Goal: Transaction & Acquisition: Purchase product/service

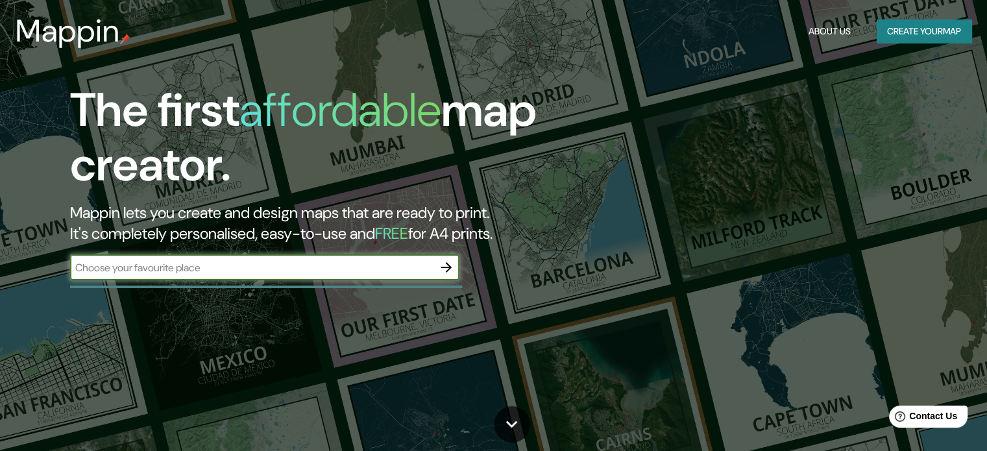
type input "a"
type input "mar del plata"
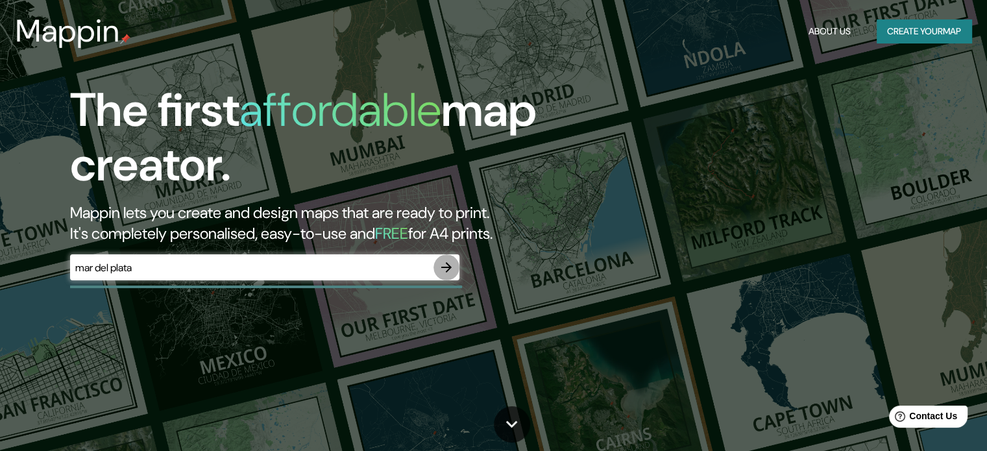
click at [442, 269] on icon "button" at bounding box center [447, 267] width 16 height 16
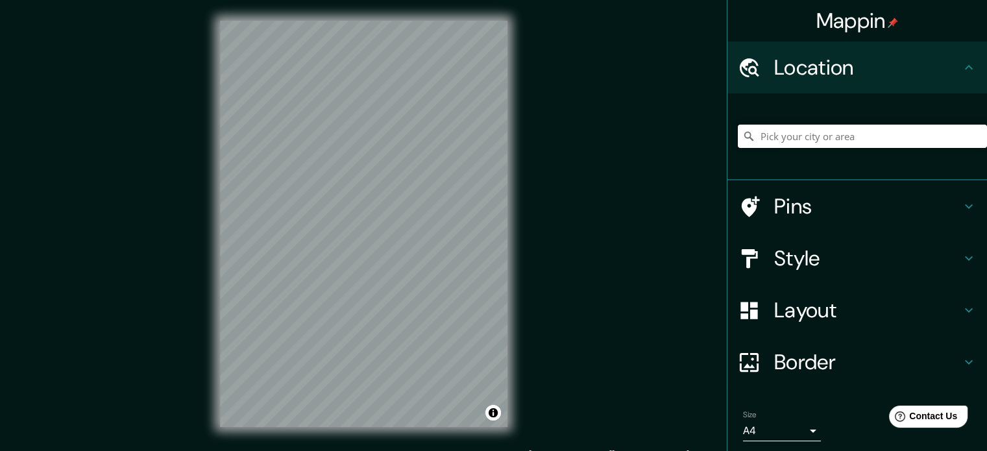
click at [801, 136] on input "Pick your city or area" at bounding box center [862, 136] width 249 height 23
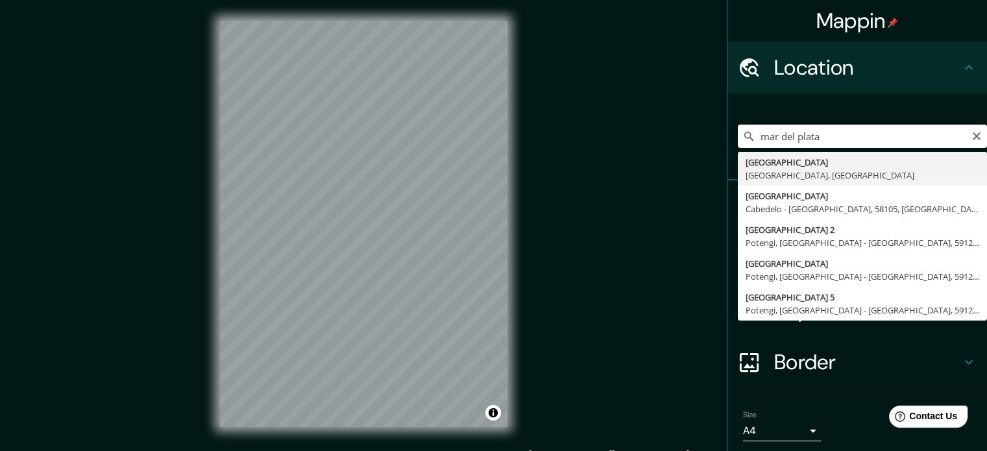
type input "[GEOGRAPHIC_DATA], [GEOGRAPHIC_DATA], [GEOGRAPHIC_DATA]"
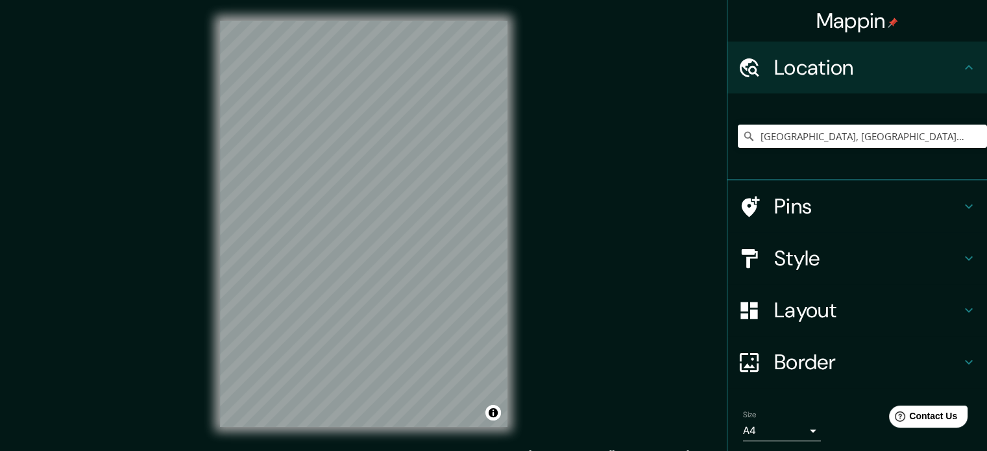
click at [948, 258] on h4 "Style" at bounding box center [867, 258] width 187 height 26
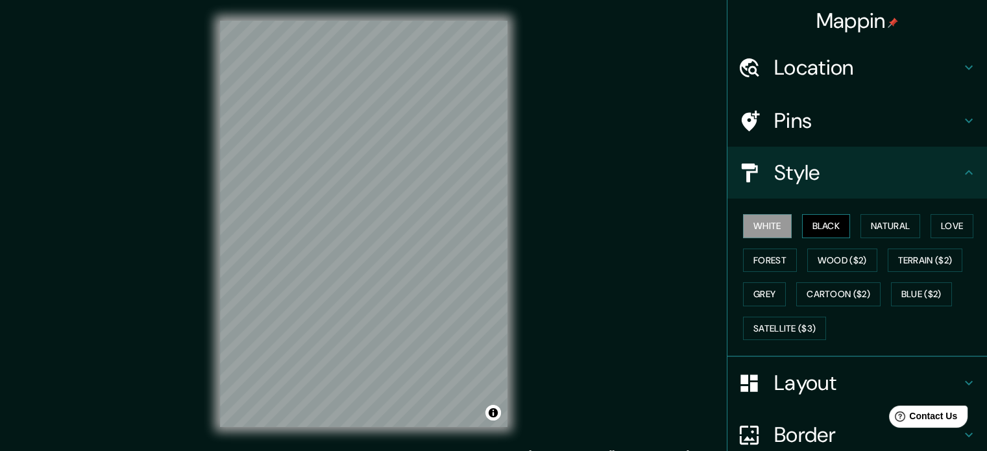
click at [827, 226] on button "Black" at bounding box center [826, 226] width 49 height 24
click at [809, 370] on h4 "Layout" at bounding box center [867, 383] width 187 height 26
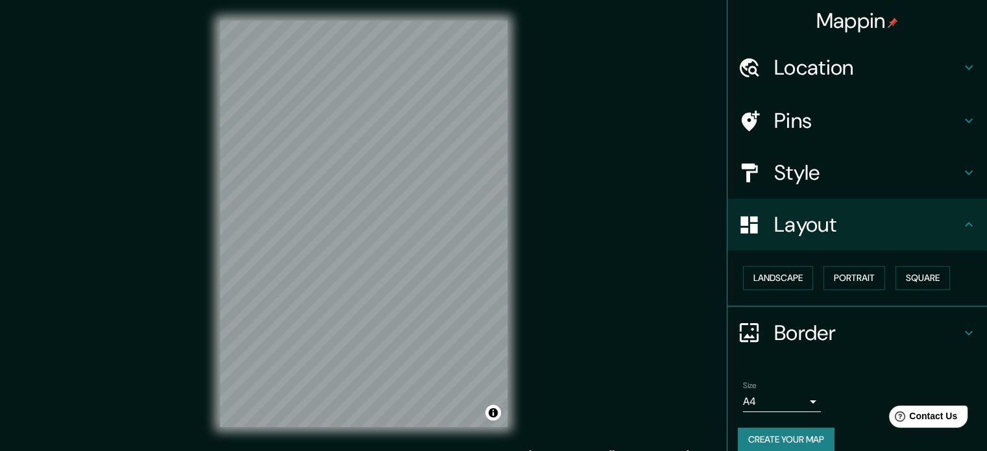
click at [804, 121] on h4 "Pins" at bounding box center [867, 121] width 187 height 26
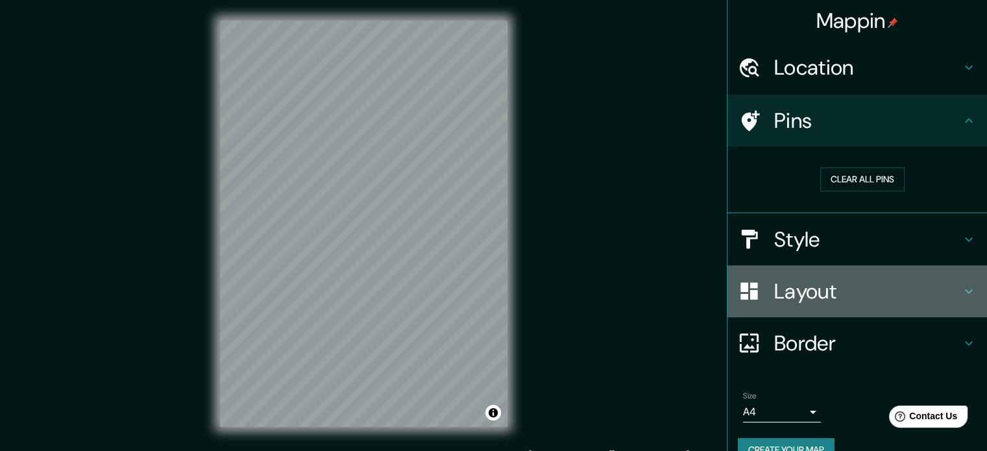
click at [784, 298] on h4 "Layout" at bounding box center [867, 291] width 187 height 26
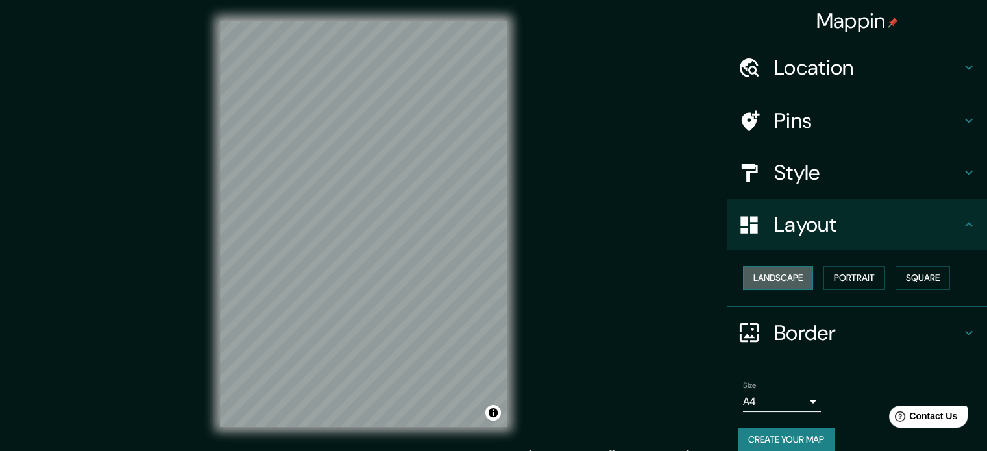
click at [798, 277] on button "Landscape" at bounding box center [778, 278] width 70 height 24
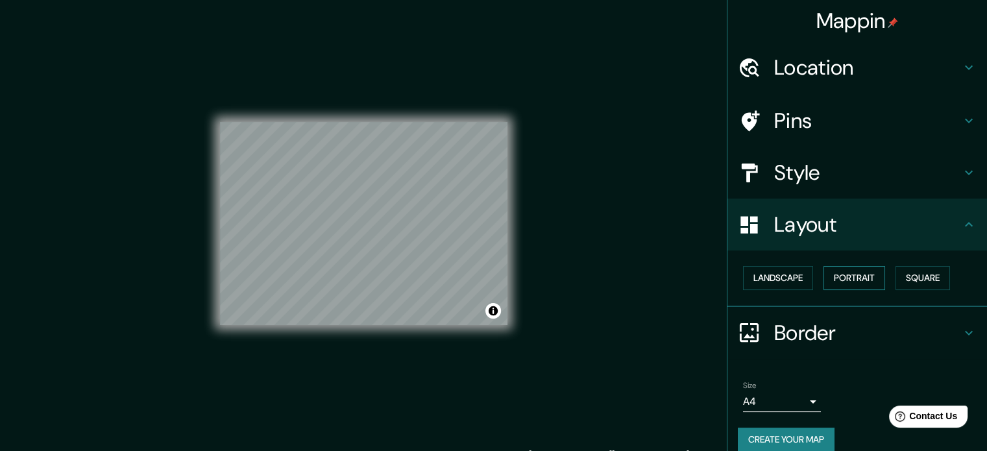
click at [849, 277] on button "Portrait" at bounding box center [854, 278] width 62 height 24
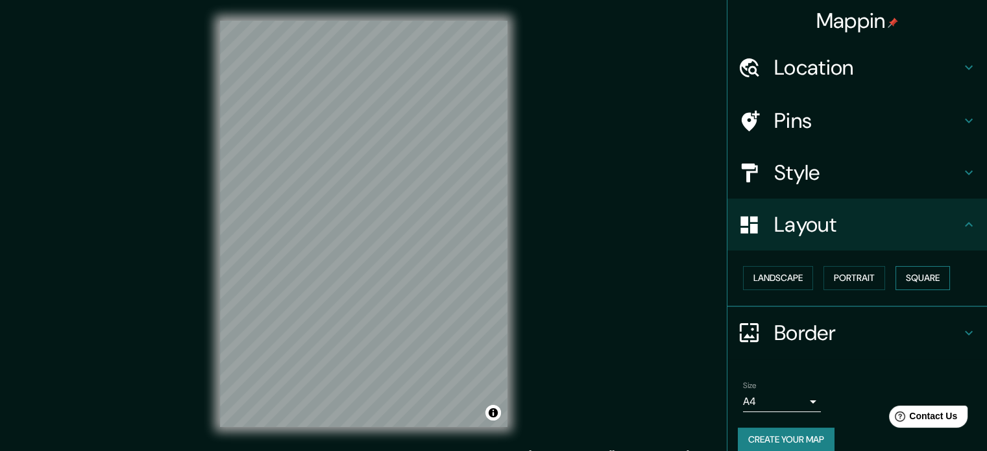
click at [908, 278] on button "Square" at bounding box center [922, 278] width 54 height 24
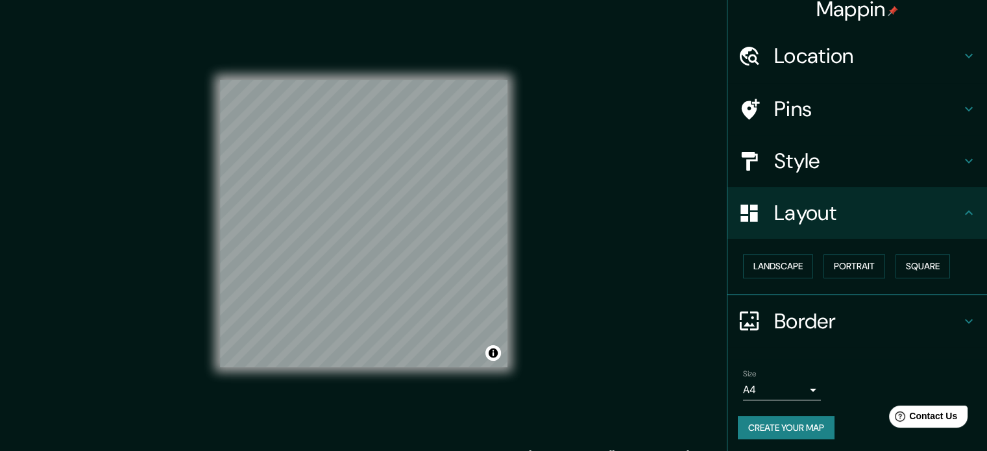
scroll to position [14, 0]
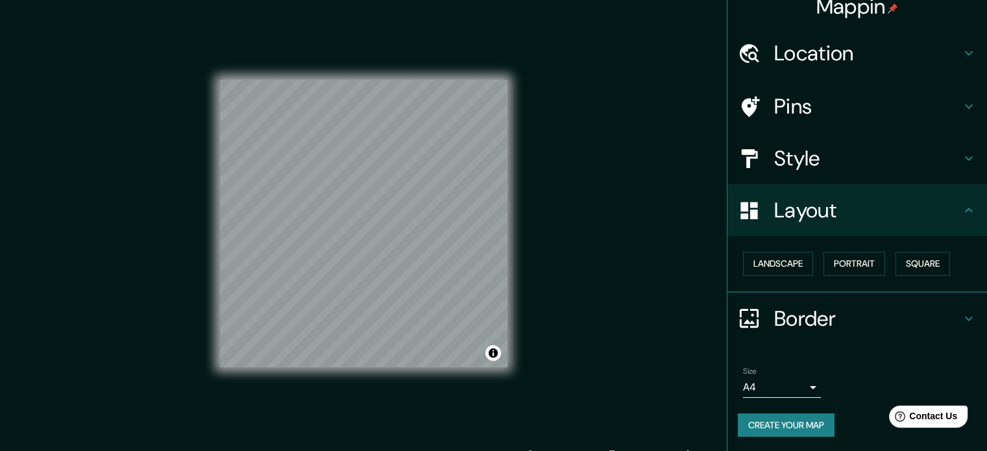
click at [830, 220] on h4 "Layout" at bounding box center [867, 210] width 187 height 26
click at [815, 158] on h4 "Style" at bounding box center [867, 158] width 187 height 26
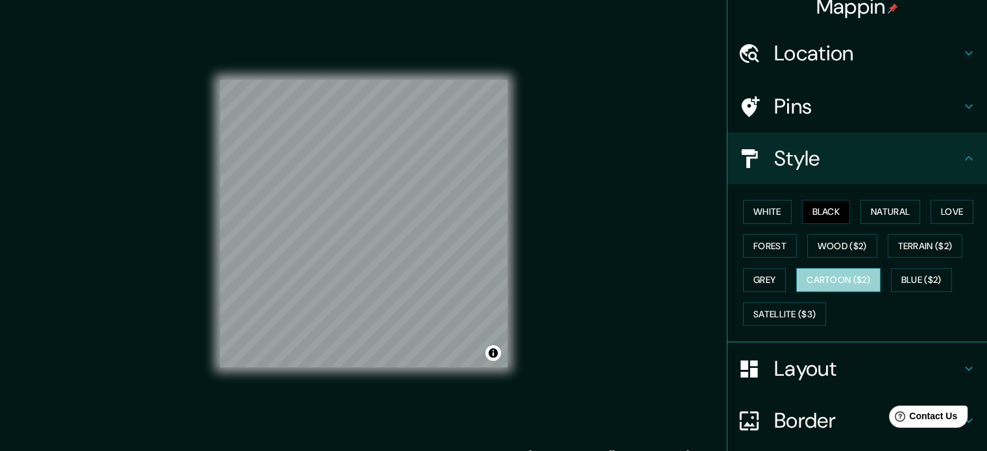
click at [851, 281] on button "Cartoon ($2)" at bounding box center [838, 280] width 84 height 24
click at [796, 281] on button "Cartoon ($2)" at bounding box center [838, 280] width 84 height 24
click at [763, 278] on button "Grey" at bounding box center [764, 280] width 43 height 24
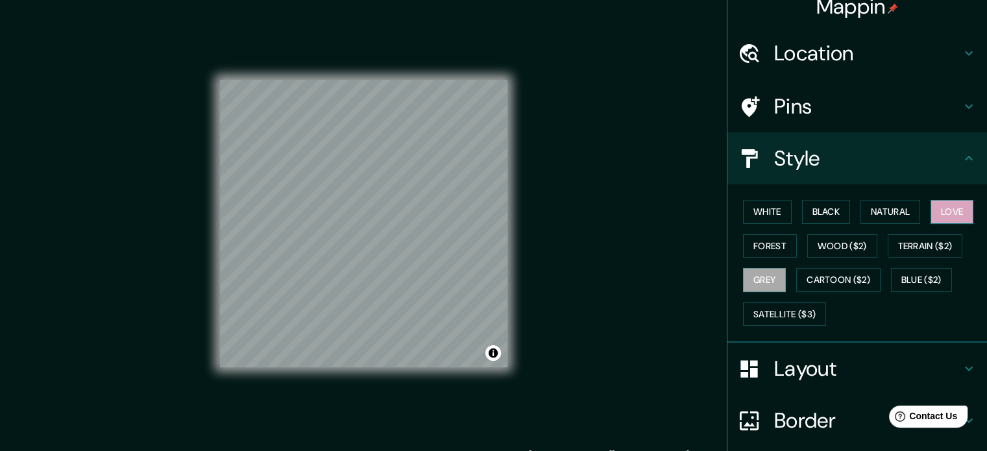
click at [953, 213] on button "Love" at bounding box center [951, 212] width 43 height 24
click at [891, 211] on button "Natural" at bounding box center [890, 212] width 60 height 24
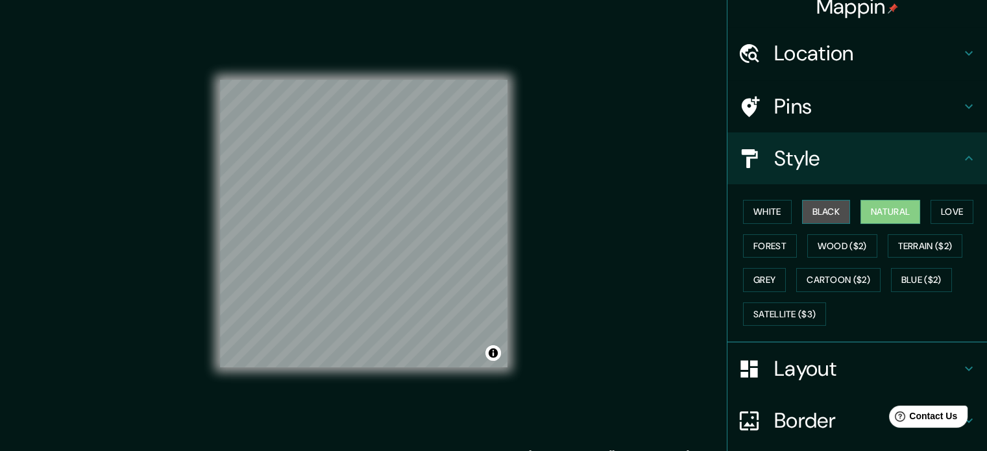
click at [826, 210] on button "Black" at bounding box center [826, 212] width 49 height 24
click at [750, 243] on button "Forest" at bounding box center [770, 246] width 54 height 24
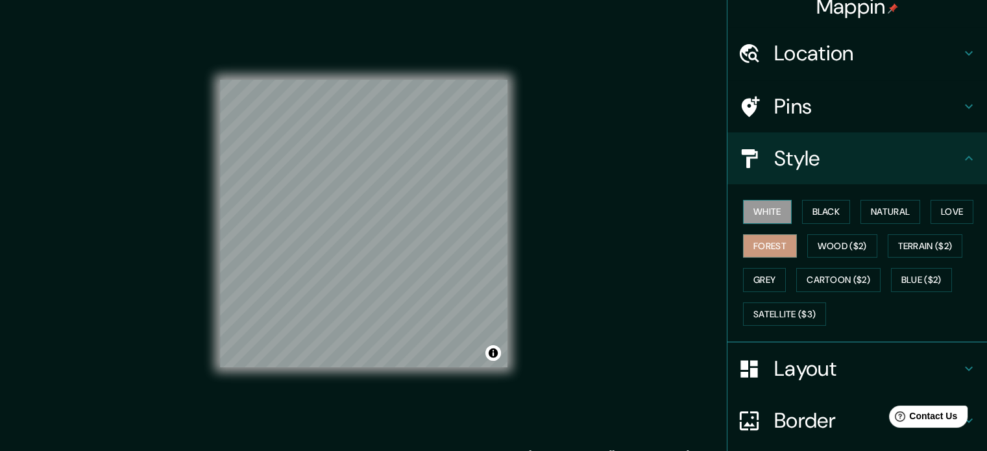
click at [771, 205] on button "White" at bounding box center [767, 212] width 49 height 24
click at [812, 206] on button "Black" at bounding box center [826, 212] width 49 height 24
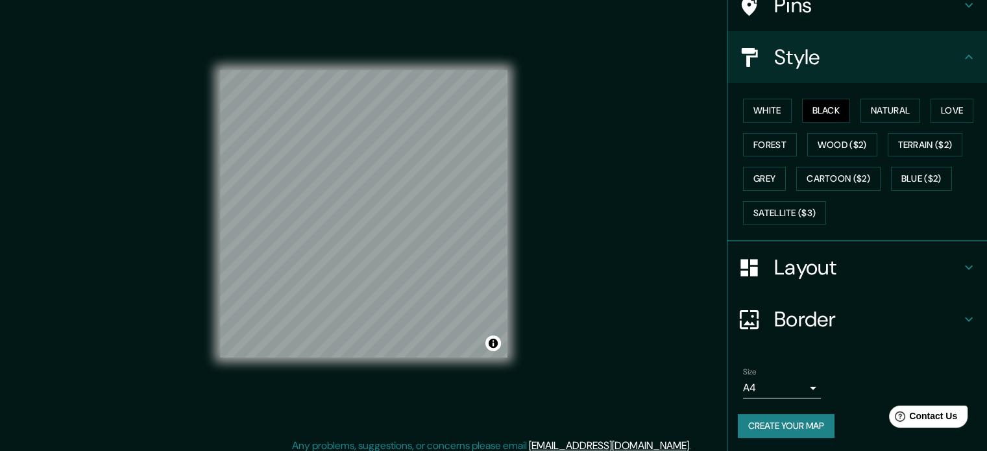
scroll to position [17, 0]
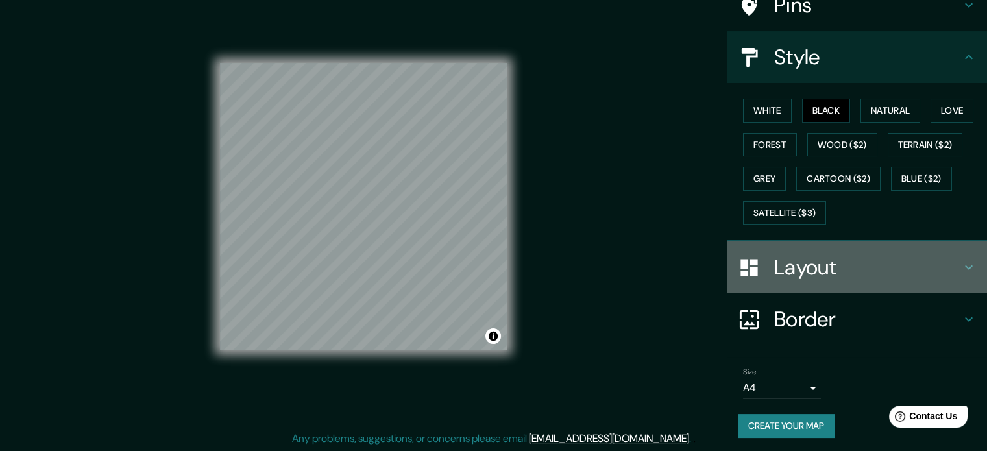
click at [799, 248] on div "Layout" at bounding box center [856, 267] width 259 height 52
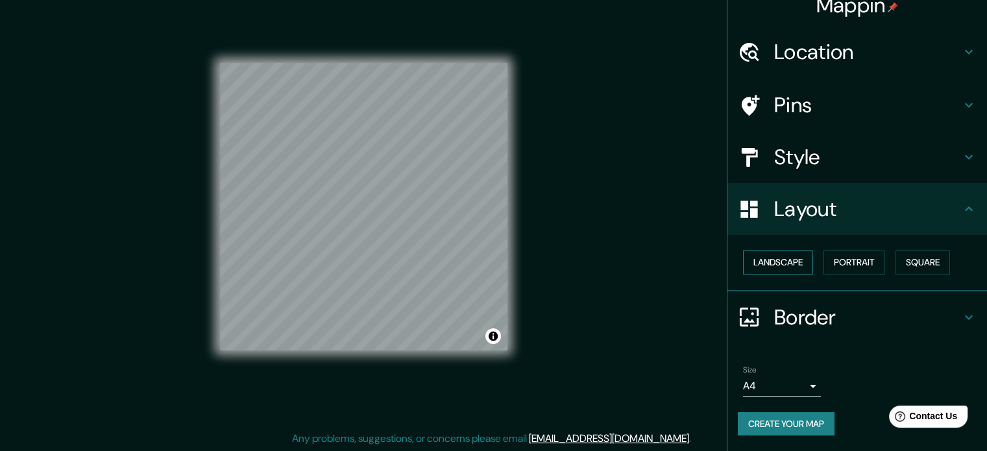
scroll to position [14, 0]
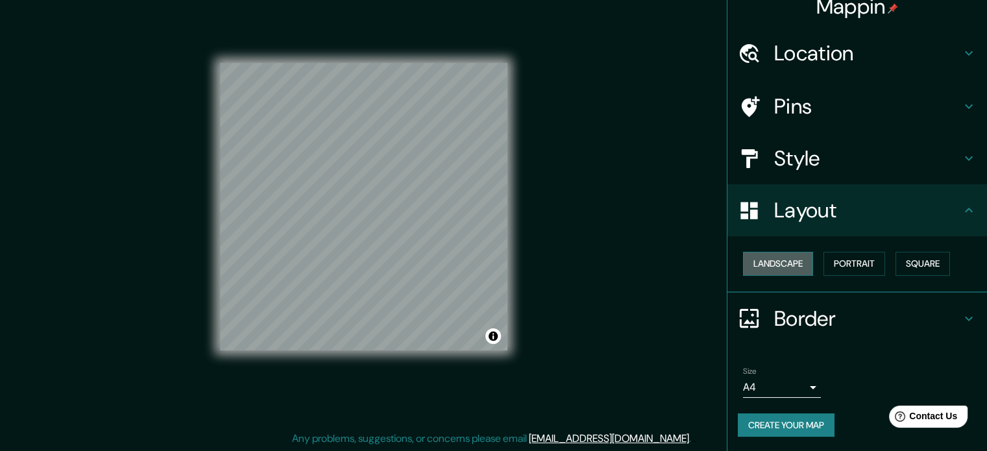
click at [794, 258] on button "Landscape" at bounding box center [778, 264] width 70 height 24
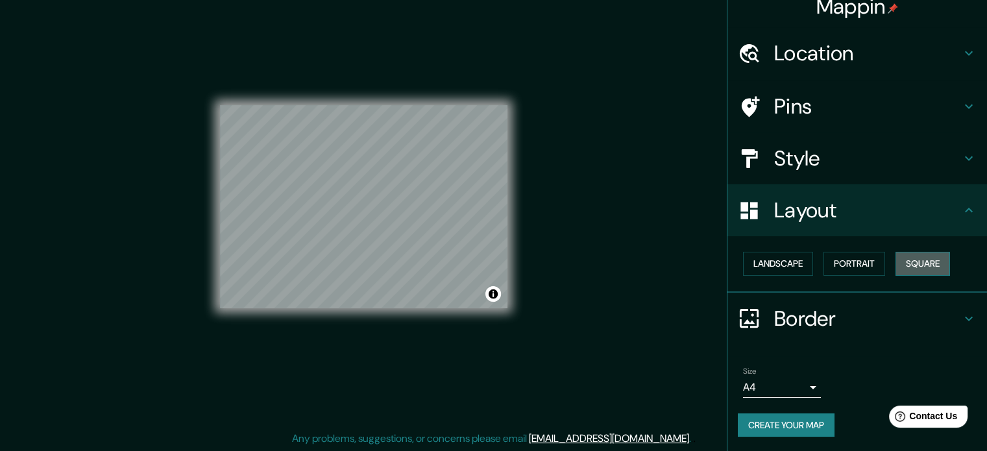
drag, startPoint x: 913, startPoint y: 262, endPoint x: 845, endPoint y: 263, distance: 68.1
click at [913, 262] on button "Square" at bounding box center [922, 264] width 54 height 24
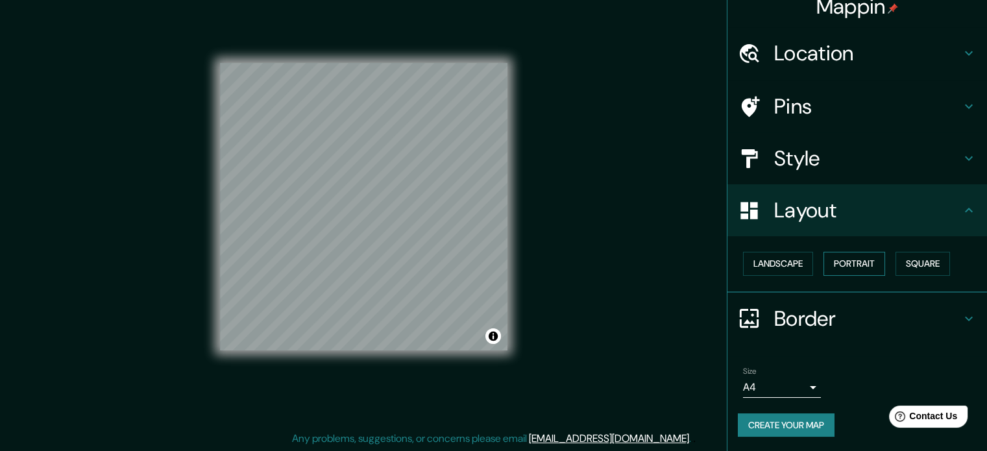
click at [843, 263] on button "Portrait" at bounding box center [854, 264] width 62 height 24
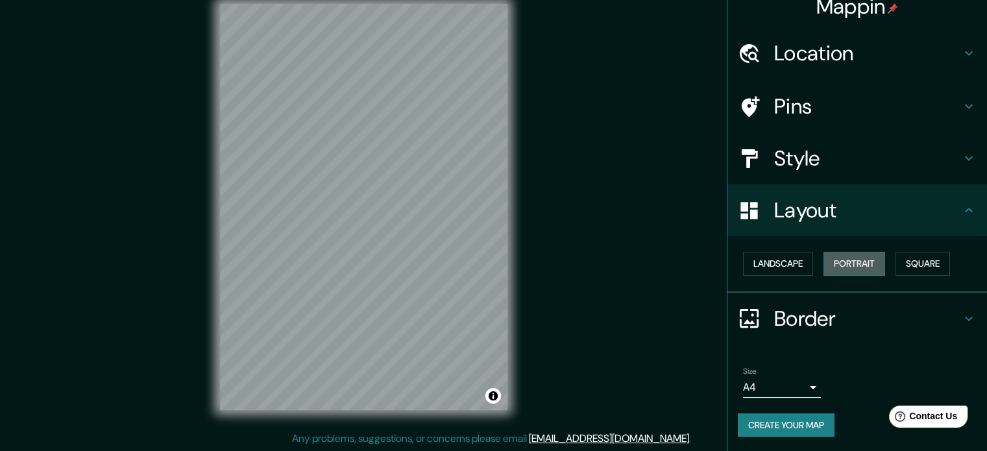
click at [845, 261] on button "Portrait" at bounding box center [854, 264] width 62 height 24
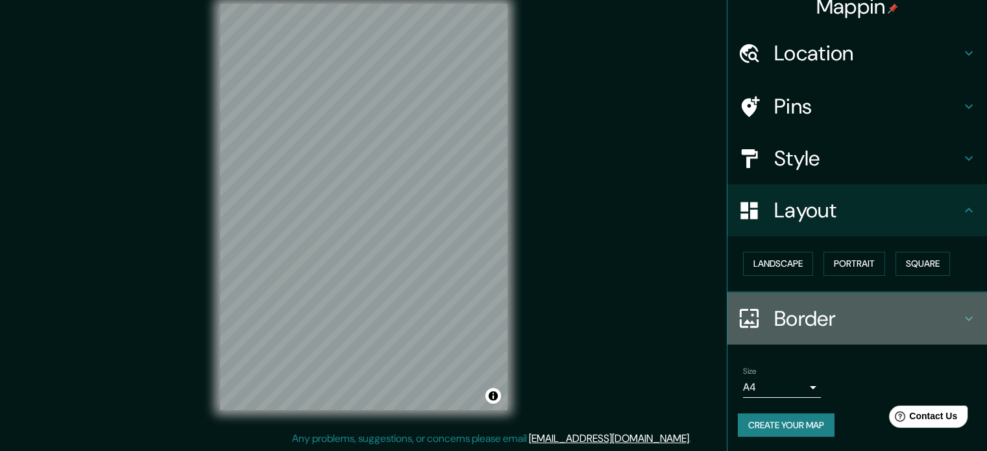
click at [817, 317] on h4 "Border" at bounding box center [867, 319] width 187 height 26
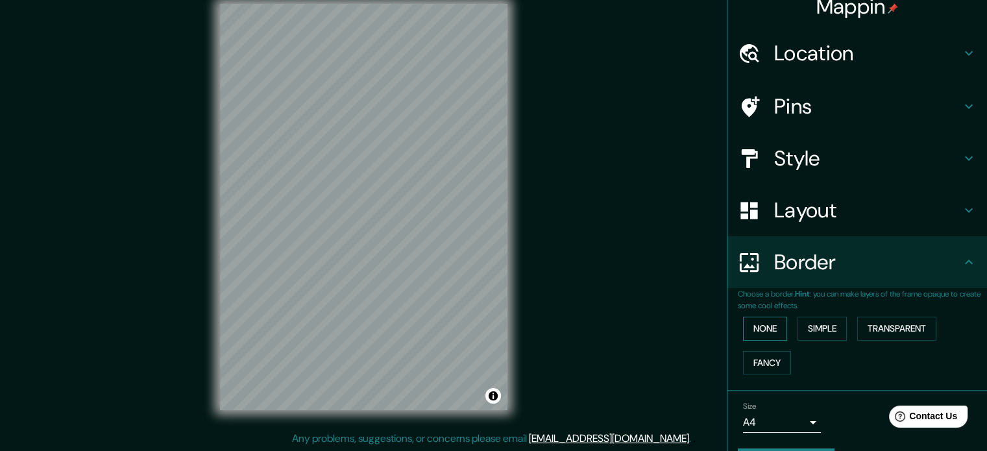
click at [764, 326] on button "None" at bounding box center [765, 329] width 44 height 24
click at [807, 324] on button "Simple" at bounding box center [821, 329] width 49 height 24
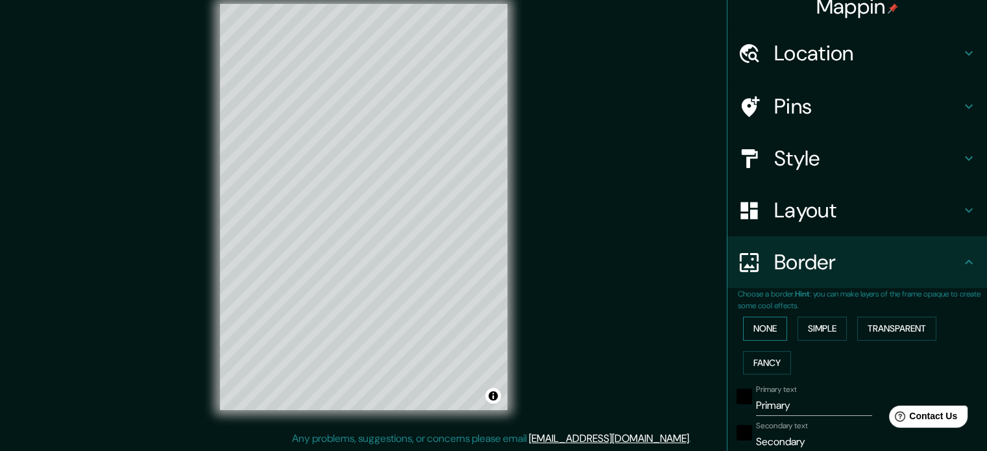
click at [771, 321] on button "None" at bounding box center [765, 329] width 44 height 24
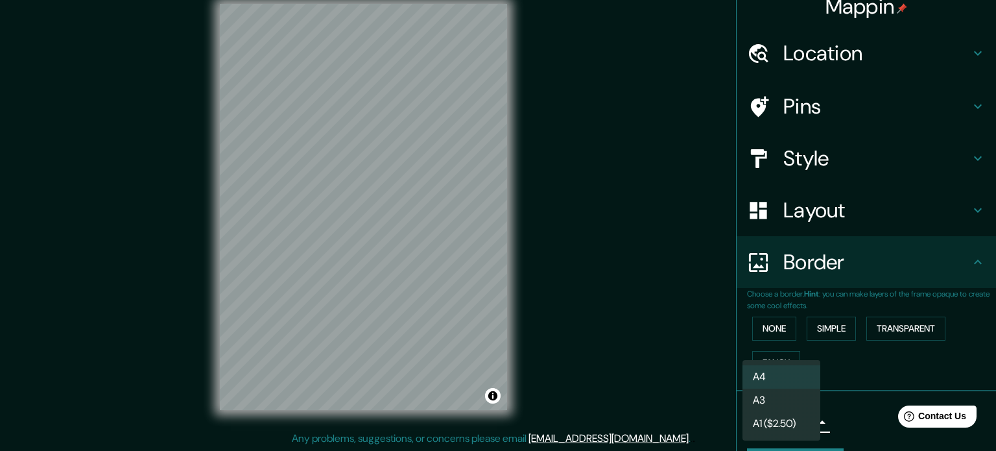
click at [802, 418] on body "Mappin Location [GEOGRAPHIC_DATA], [GEOGRAPHIC_DATA], [GEOGRAPHIC_DATA] Pins St…" at bounding box center [498, 208] width 996 height 451
click at [796, 400] on li "A3" at bounding box center [782, 400] width 78 height 23
type input "a4"
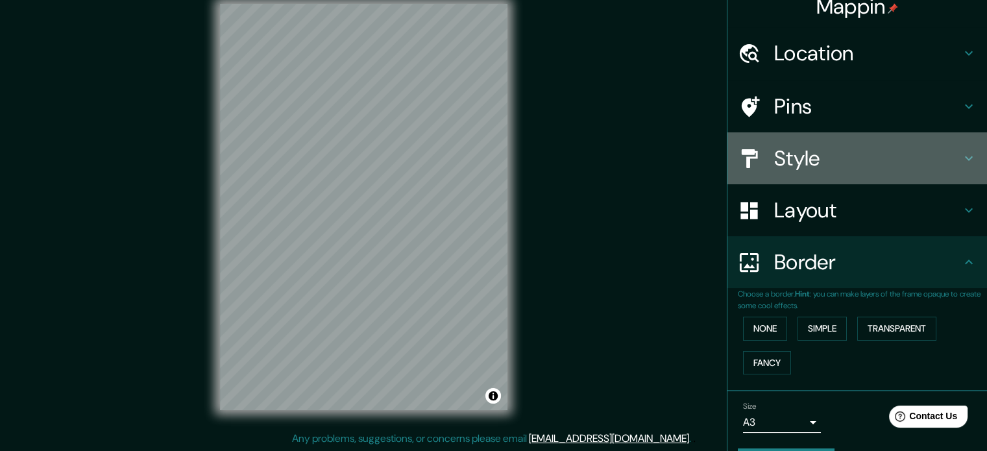
click at [789, 166] on h4 "Style" at bounding box center [867, 158] width 187 height 26
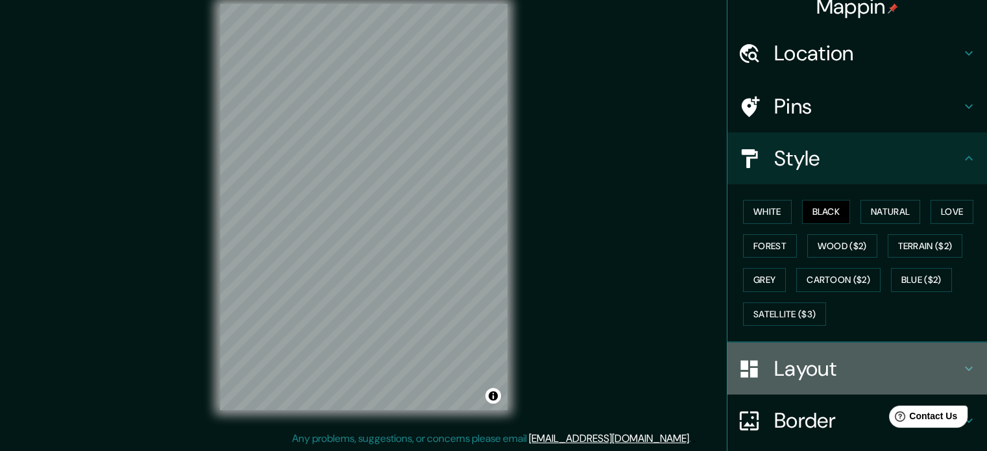
click at [830, 346] on div "Layout" at bounding box center [856, 369] width 259 height 52
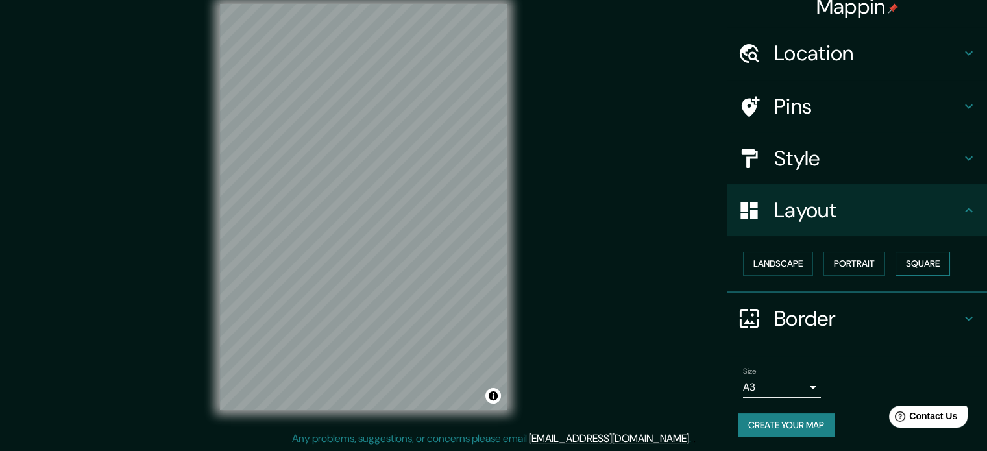
click at [932, 265] on button "Square" at bounding box center [922, 264] width 54 height 24
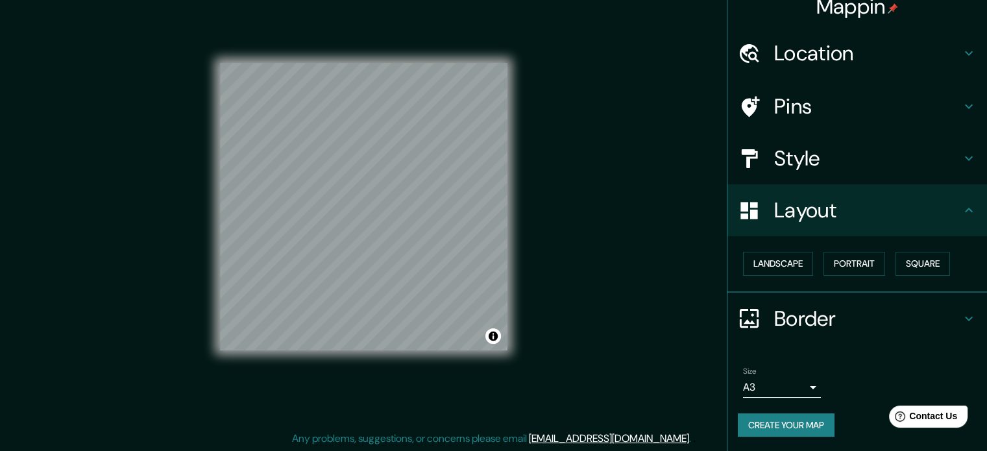
click at [828, 277] on div "Landscape [GEOGRAPHIC_DATA]" at bounding box center [862, 264] width 249 height 34
click at [830, 262] on button "Portrait" at bounding box center [854, 264] width 62 height 24
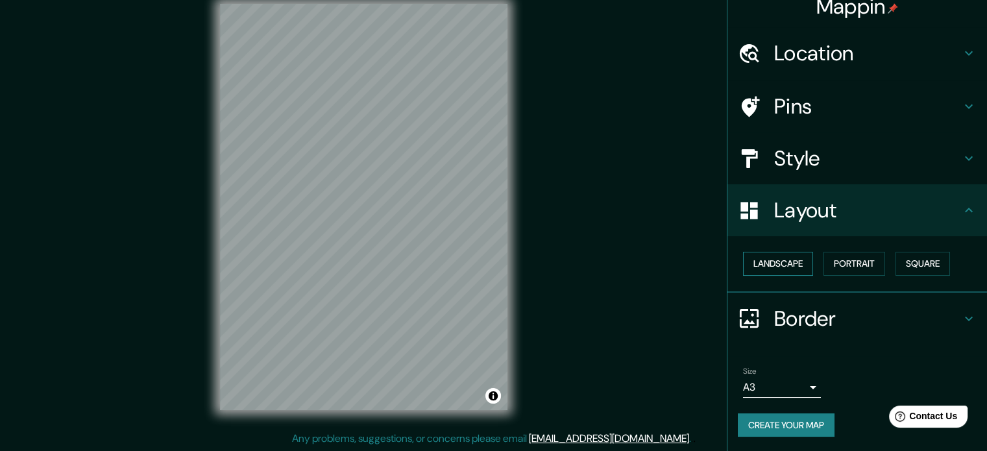
click at [767, 264] on button "Landscape" at bounding box center [778, 264] width 70 height 24
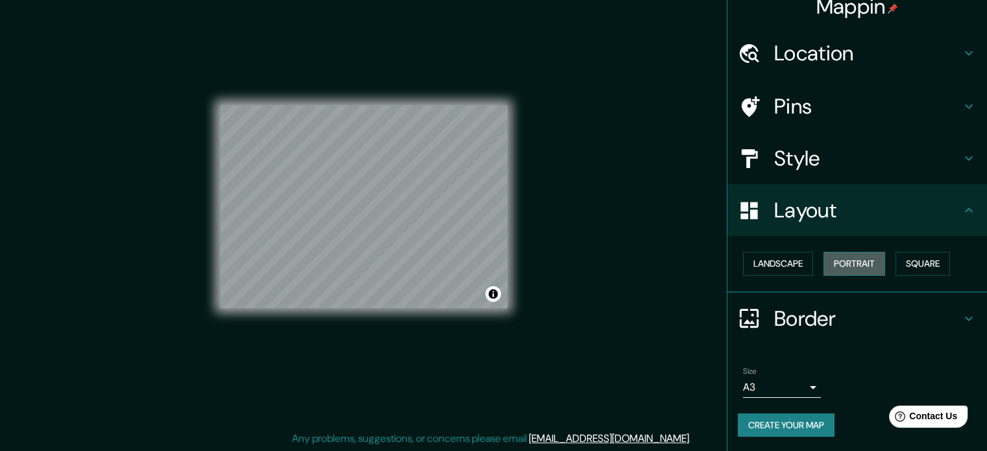
click at [839, 263] on button "Portrait" at bounding box center [854, 264] width 62 height 24
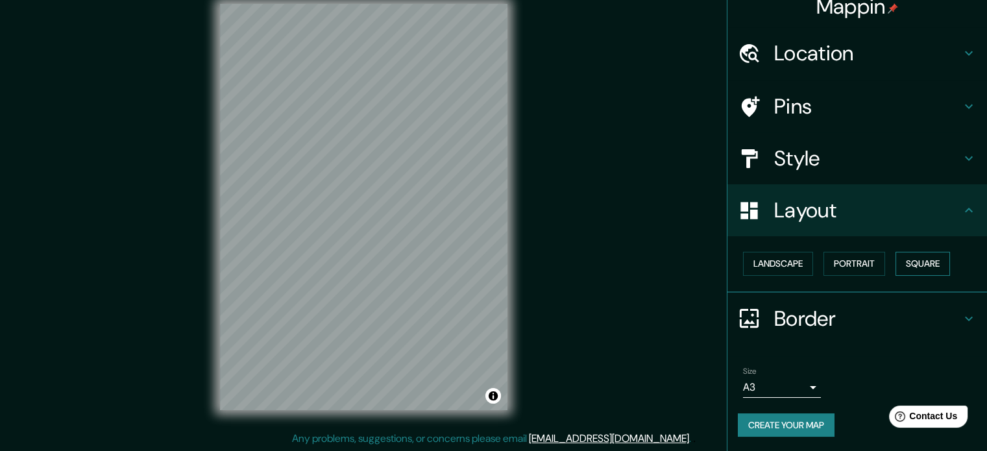
click at [908, 267] on button "Square" at bounding box center [922, 264] width 54 height 24
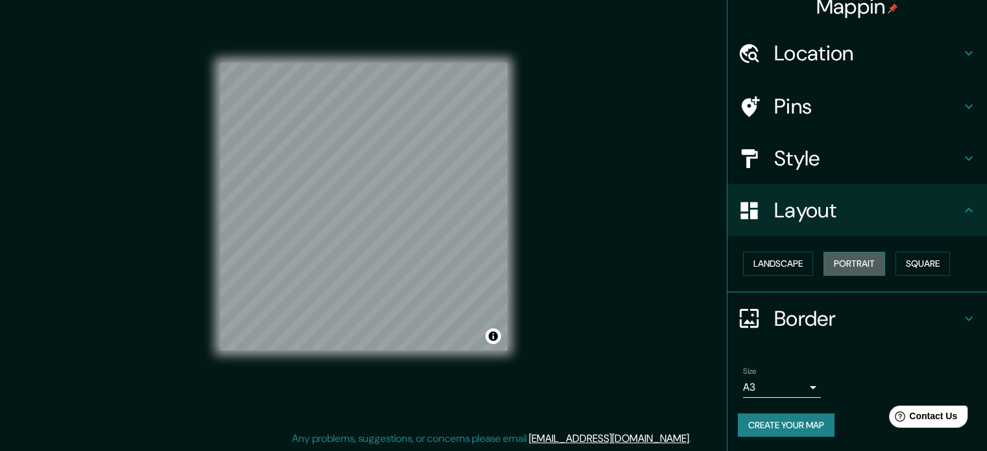
click at [861, 263] on button "Portrait" at bounding box center [854, 264] width 62 height 24
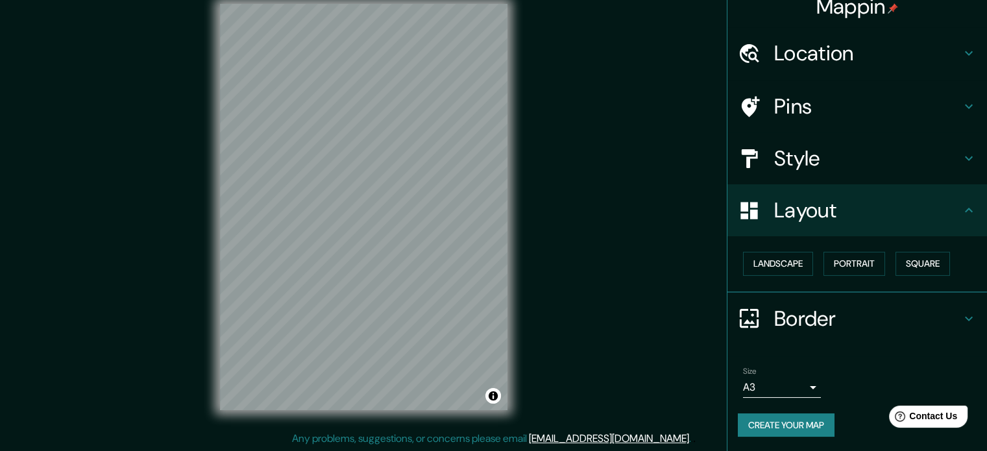
click at [908, 101] on h4 "Pins" at bounding box center [867, 106] width 187 height 26
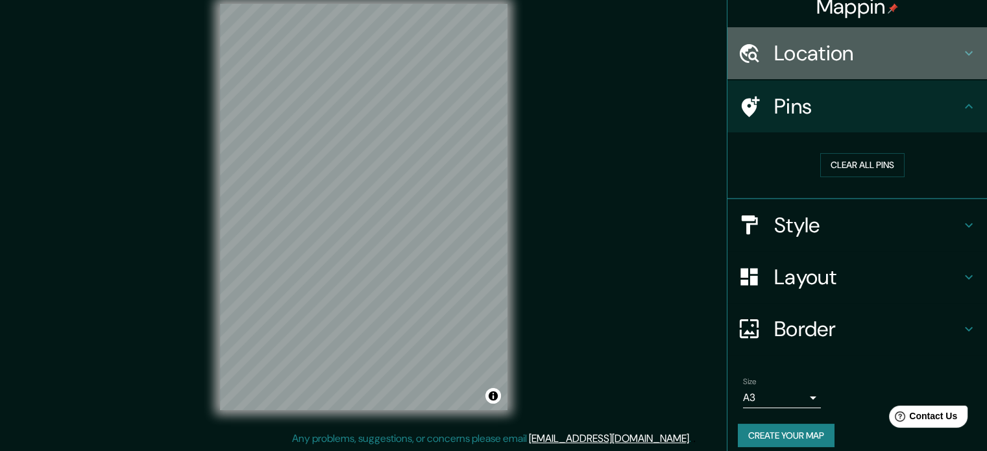
click at [904, 58] on h4 "Location" at bounding box center [867, 53] width 187 height 26
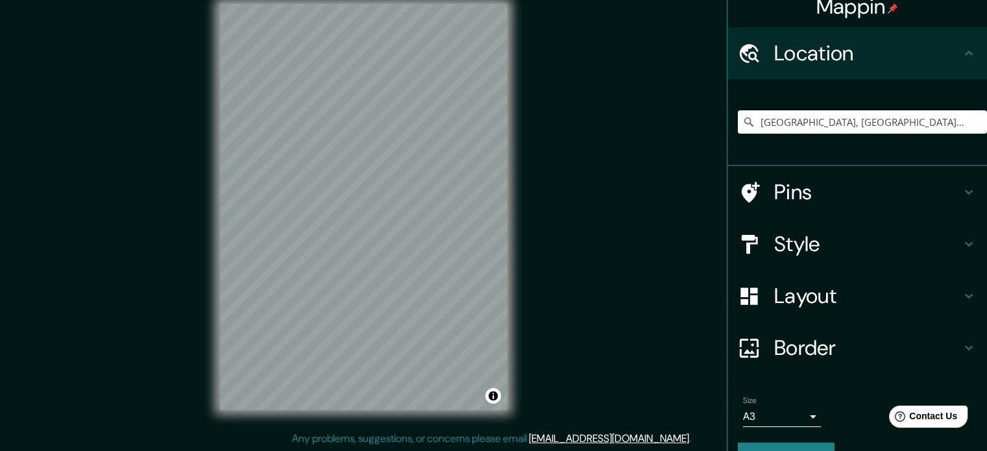
click at [904, 58] on h4 "Location" at bounding box center [867, 53] width 187 height 26
click at [854, 246] on h4 "Style" at bounding box center [867, 244] width 187 height 26
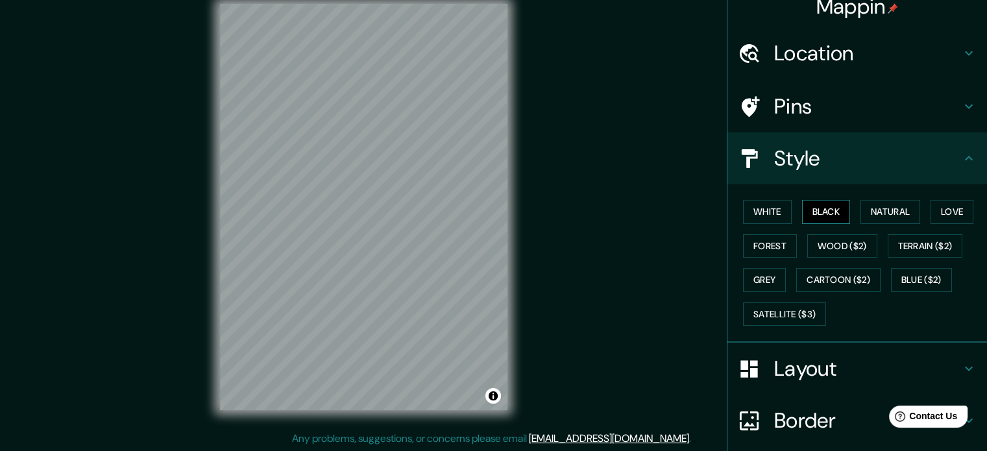
click at [832, 210] on button "Black" at bounding box center [826, 212] width 49 height 24
click at [761, 210] on button "White" at bounding box center [767, 212] width 49 height 24
click at [909, 206] on button "Natural" at bounding box center [890, 212] width 60 height 24
click at [747, 214] on button "White" at bounding box center [767, 212] width 49 height 24
click at [813, 213] on button "Black" at bounding box center [826, 212] width 49 height 24
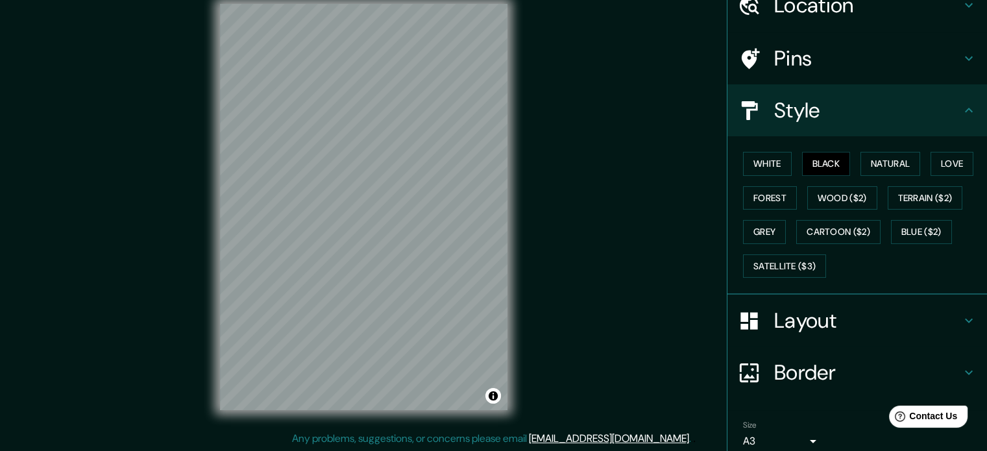
scroll to position [115, 0]
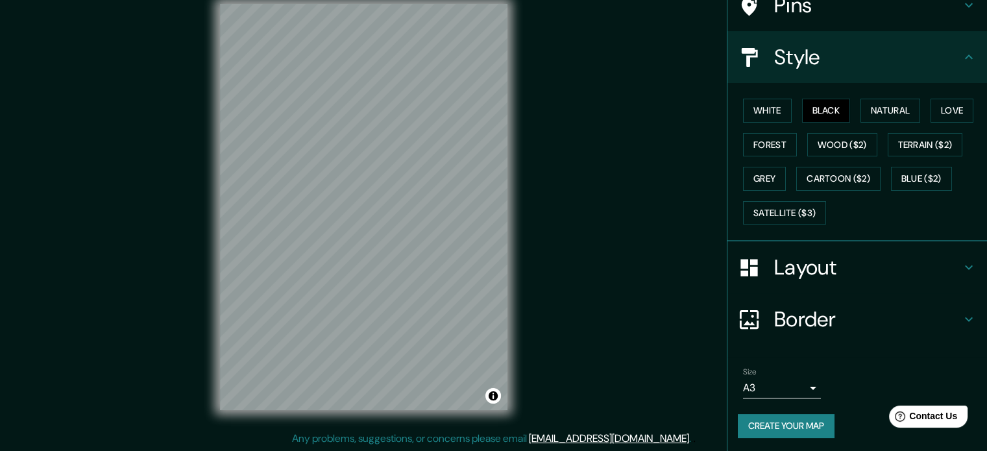
click at [802, 421] on button "Create your map" at bounding box center [786, 426] width 97 height 24
click at [788, 421] on button "Create your map" at bounding box center [786, 426] width 97 height 24
click at [768, 416] on button "Create your map" at bounding box center [786, 426] width 97 height 24
drag, startPoint x: 800, startPoint y: 426, endPoint x: 850, endPoint y: 427, distance: 50.6
click at [850, 427] on div "Create your map" at bounding box center [857, 426] width 239 height 24
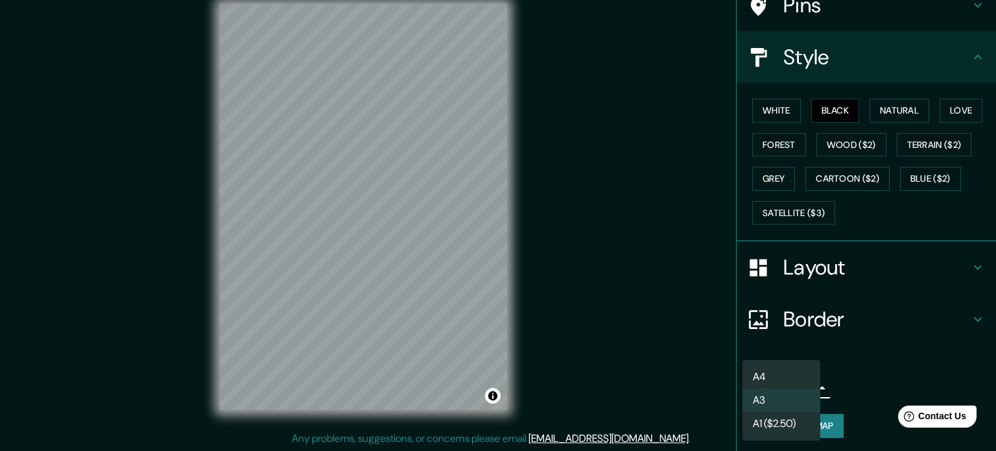
click at [790, 391] on body "Mappin Location [GEOGRAPHIC_DATA], [GEOGRAPHIC_DATA], [GEOGRAPHIC_DATA] Pins St…" at bounding box center [498, 208] width 996 height 451
click at [865, 387] on div at bounding box center [498, 225] width 996 height 451
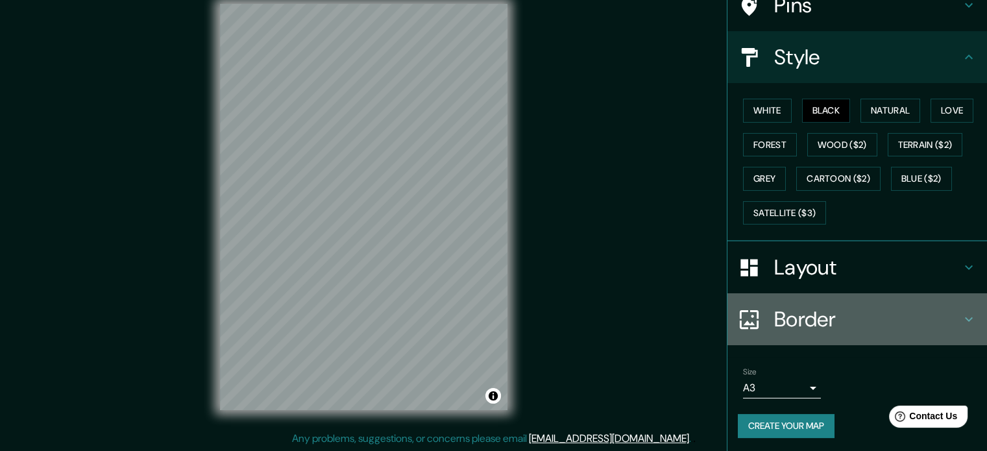
click at [813, 320] on h4 "Border" at bounding box center [867, 319] width 187 height 26
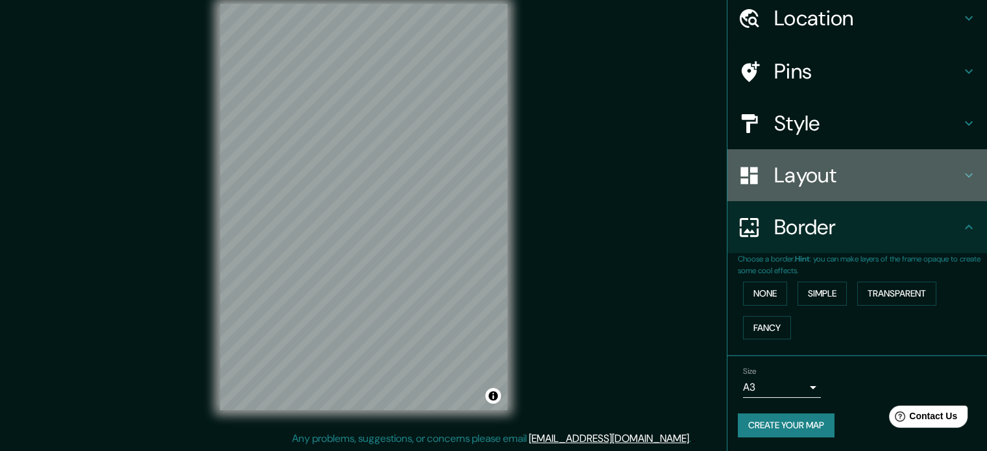
click at [810, 166] on h4 "Layout" at bounding box center [867, 175] width 187 height 26
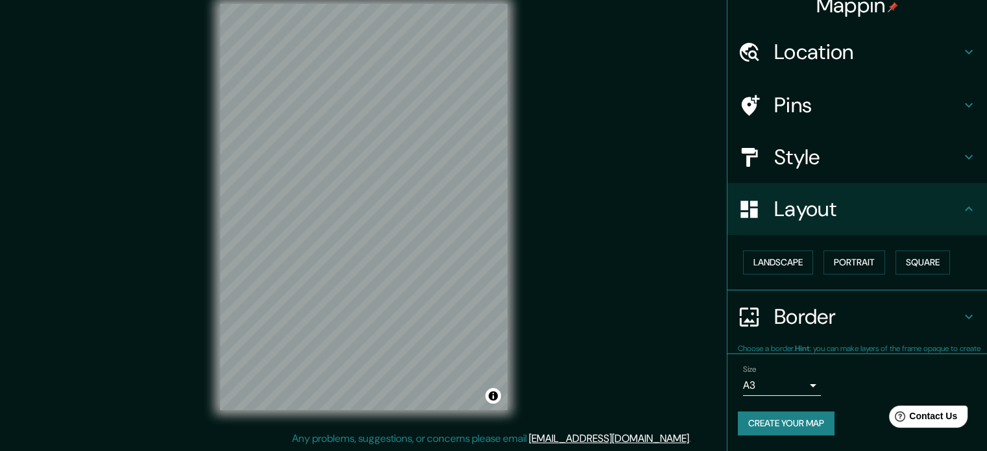
scroll to position [14, 0]
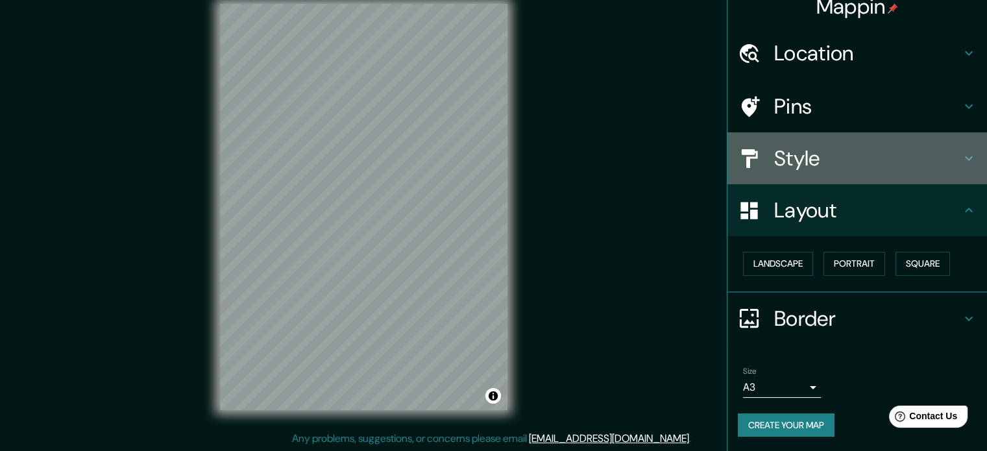
click at [809, 153] on h4 "Style" at bounding box center [867, 158] width 187 height 26
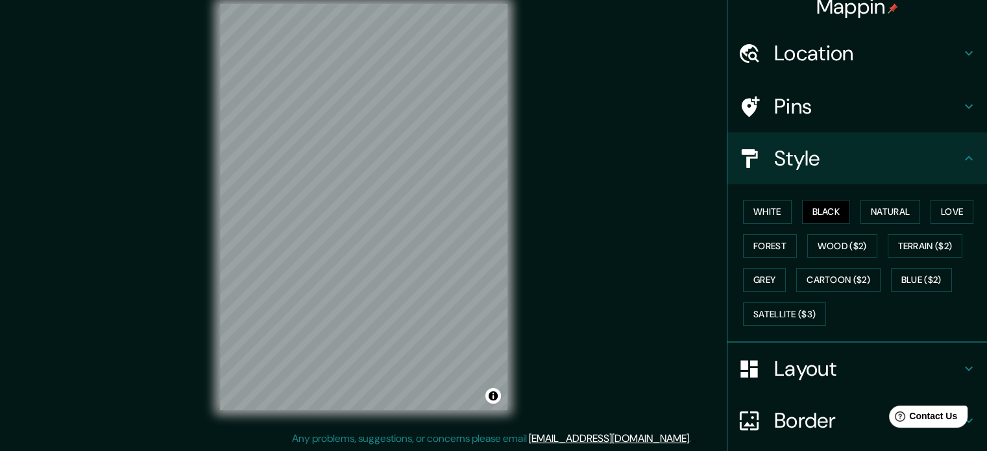
click at [817, 122] on div "Pins" at bounding box center [856, 106] width 259 height 52
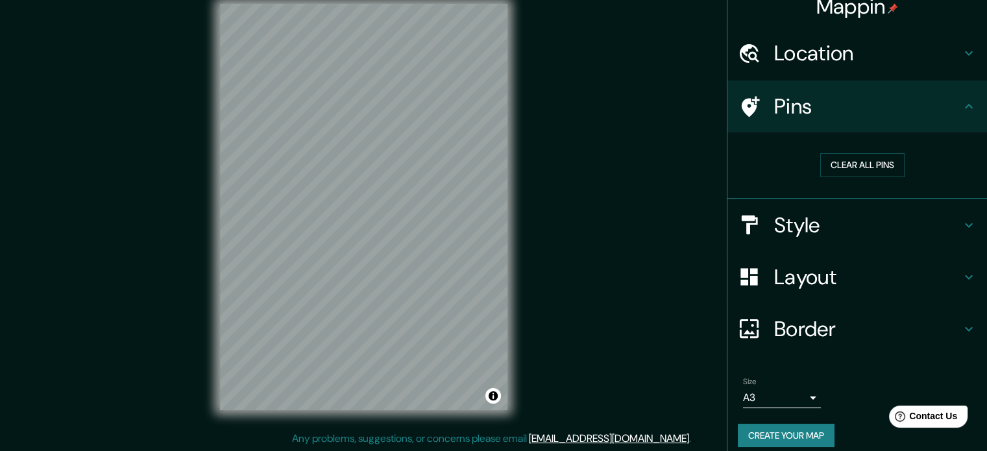
click at [823, 65] on h4 "Location" at bounding box center [867, 53] width 187 height 26
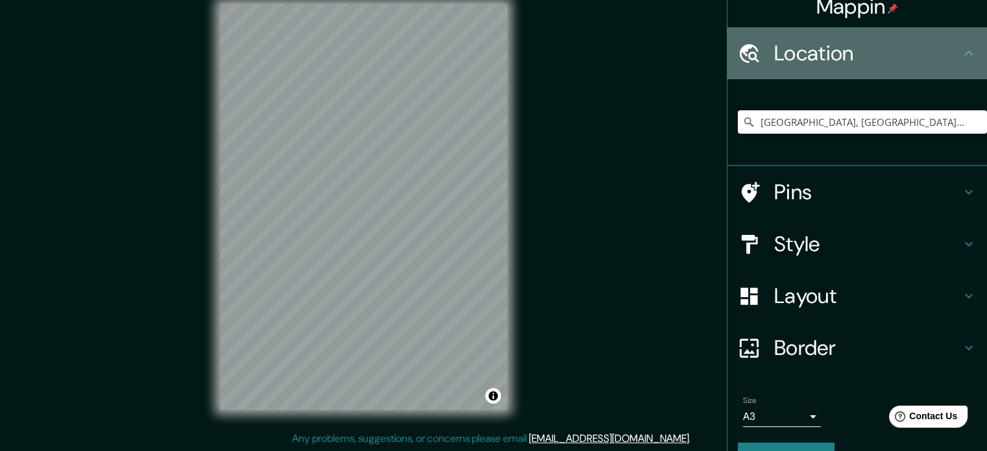
click at [823, 69] on div "Location" at bounding box center [856, 53] width 259 height 52
click at [961, 49] on icon at bounding box center [969, 53] width 16 height 16
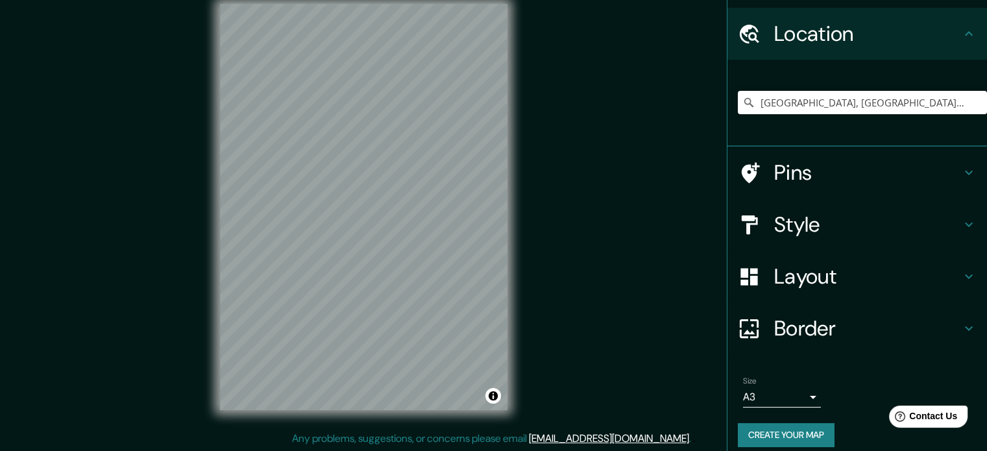
scroll to position [44, 0]
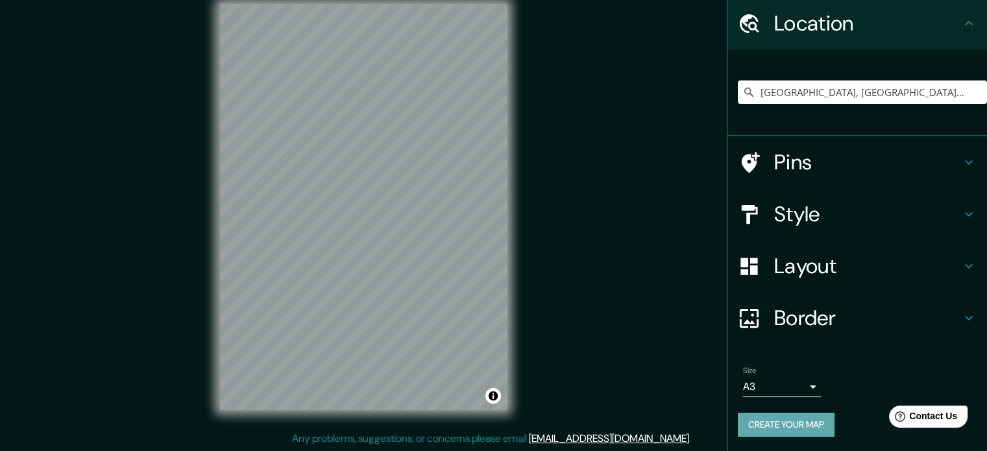
click at [791, 415] on button "Create your map" at bounding box center [786, 425] width 97 height 24
click at [751, 421] on button "Create your map" at bounding box center [786, 425] width 97 height 24
click at [749, 422] on div "Create your map" at bounding box center [857, 425] width 239 height 24
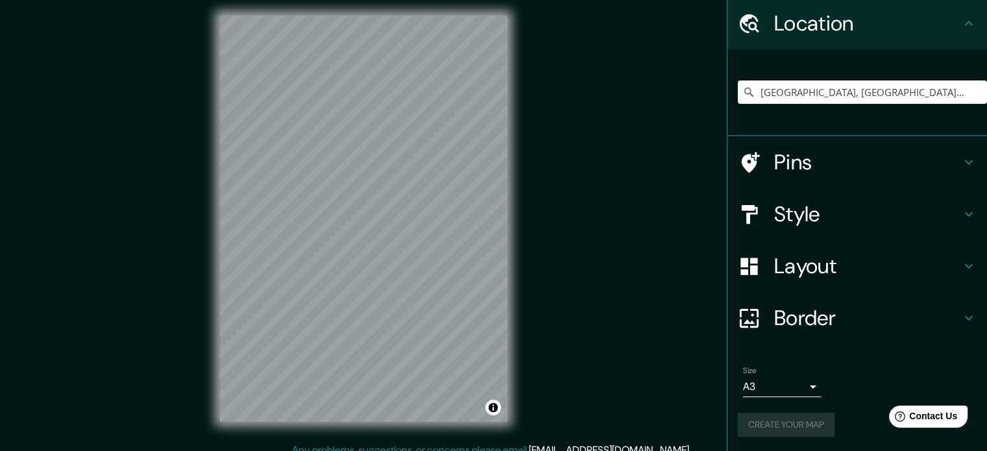
scroll to position [0, 0]
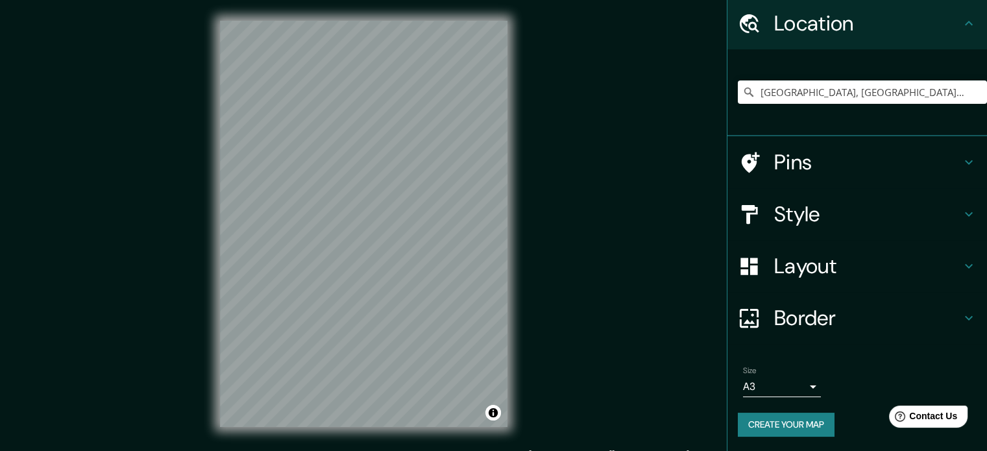
drag, startPoint x: 788, startPoint y: 417, endPoint x: 786, endPoint y: 408, distance: 9.3
click at [788, 417] on button "Create your map" at bounding box center [786, 425] width 97 height 24
